Goal: Task Accomplishment & Management: Manage account settings

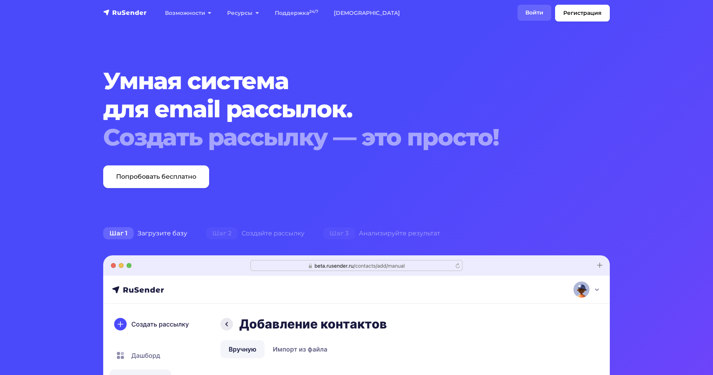
click at [524, 11] on link "Войти" at bounding box center [534, 13] width 34 height 16
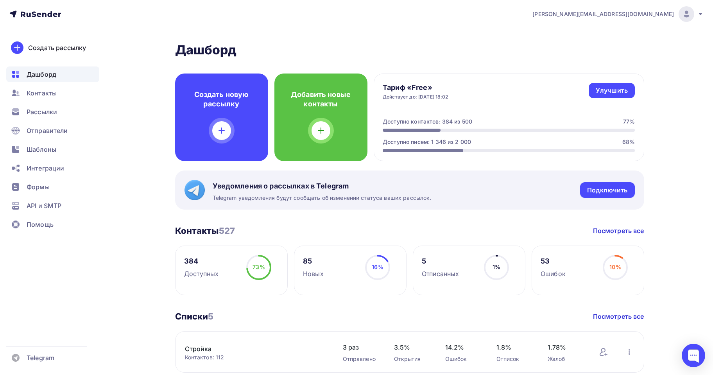
scroll to position [117, 0]
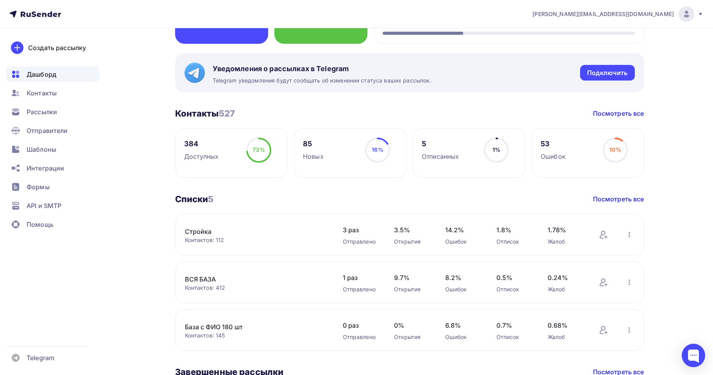
click at [196, 232] on link "Стройка" at bounding box center [251, 231] width 133 height 9
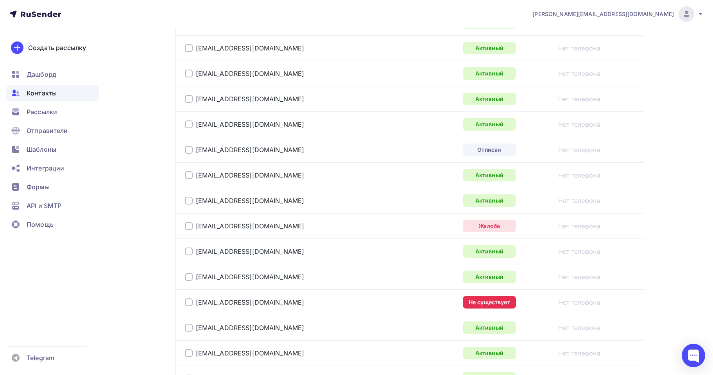
scroll to position [625, 0]
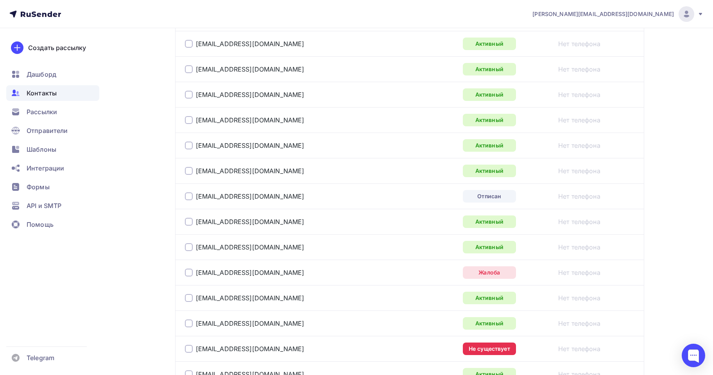
click at [36, 13] on icon at bounding box center [35, 13] width 52 height 9
